Goal: Check status: Check status

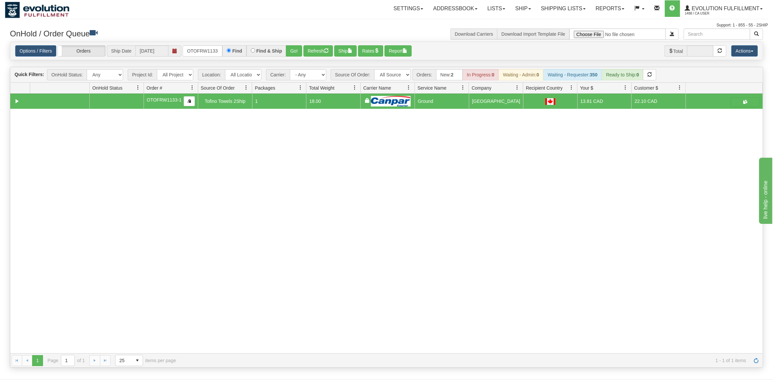
click at [217, 51] on input "OTOFRW1133-1" at bounding box center [203, 50] width 40 height 11
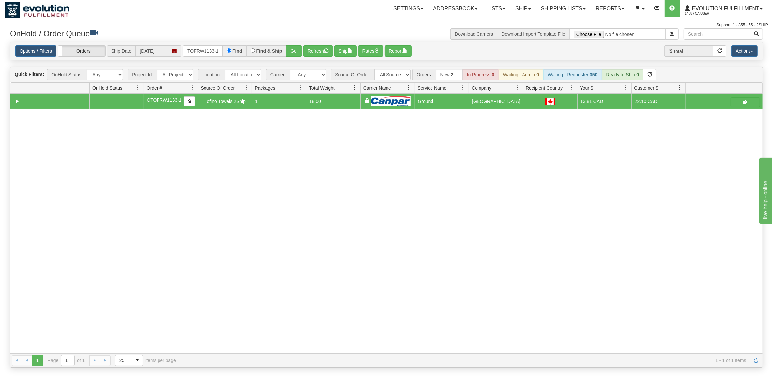
click at [218, 51] on input "OTOFRW1133-1" at bounding box center [203, 50] width 40 height 11
type input "OMBK17546421"
click at [300, 49] on button "Go!" at bounding box center [294, 50] width 16 height 11
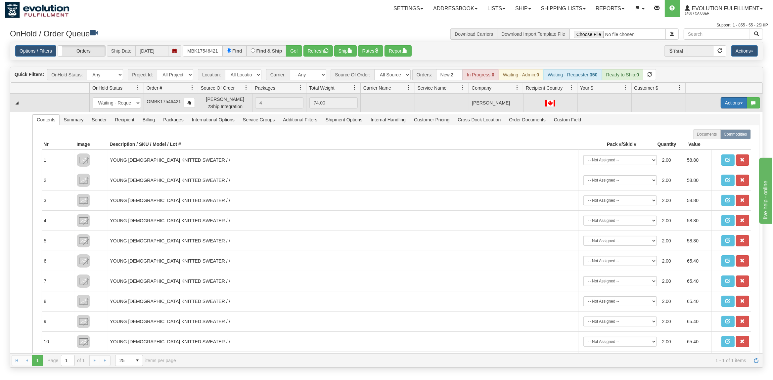
click at [735, 105] on button "Actions" at bounding box center [733, 102] width 26 height 11
click at [716, 133] on span "Rate All Services" at bounding box center [720, 132] width 40 height 5
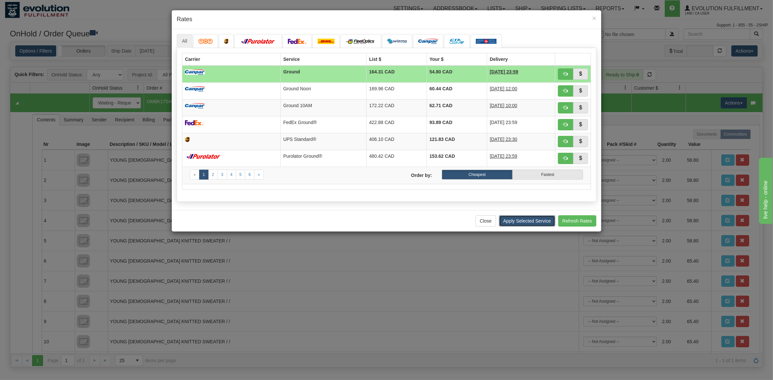
click at [519, 223] on button "Apply Selected Service" at bounding box center [527, 220] width 56 height 11
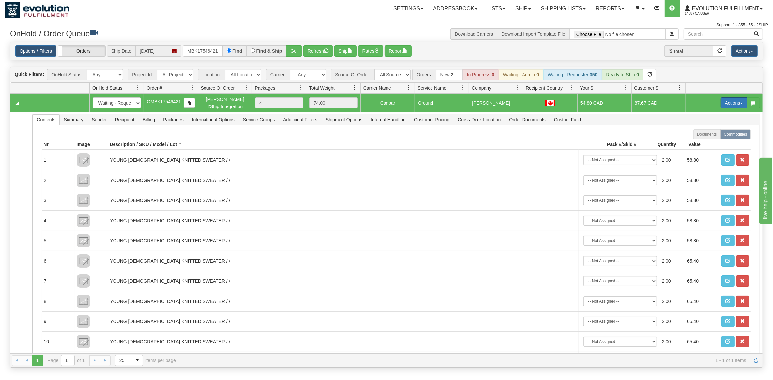
click at [731, 106] on button "Actions" at bounding box center [733, 102] width 26 height 11
click at [704, 141] on span "Ship" at bounding box center [707, 141] width 14 height 5
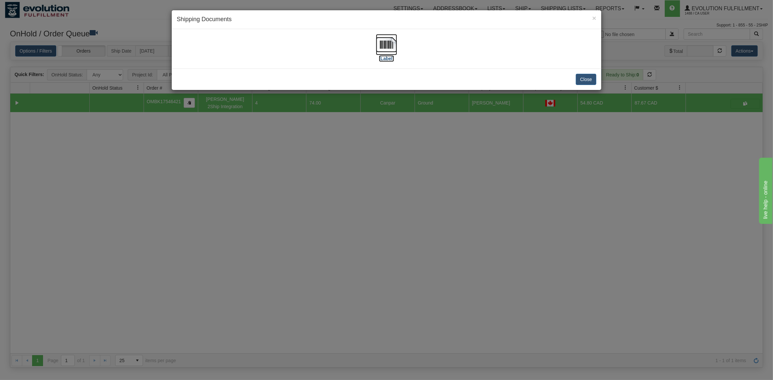
click at [378, 43] on img at bounding box center [386, 44] width 21 height 21
